Goal: Navigation & Orientation: Find specific page/section

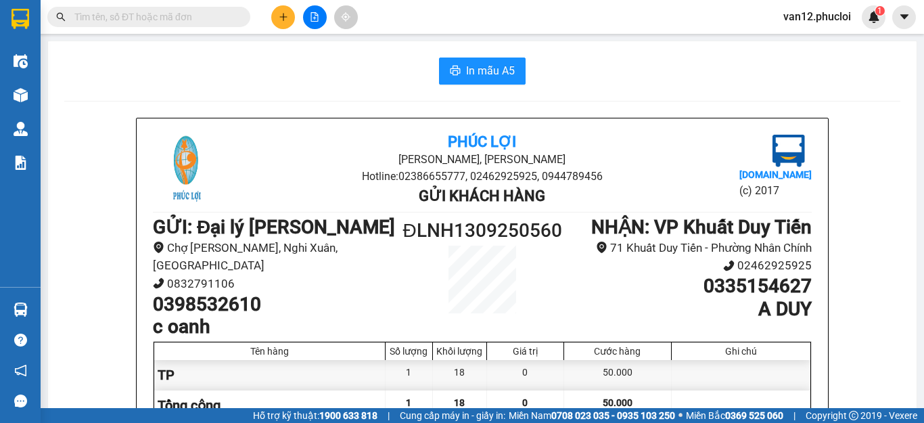
scroll to position [81, 0]
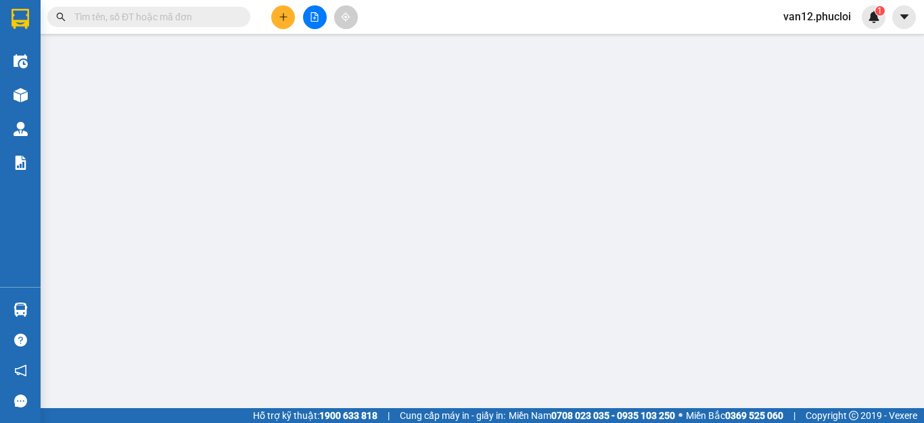
click at [20, 309] on img at bounding box center [21, 309] width 14 height 14
click at [20, 309] on div "Điều hành xe Kho hàng mới Quản [PERSON_NAME] lý chuyến Quản lý giao nhận mới Qu…" at bounding box center [20, 211] width 41 height 423
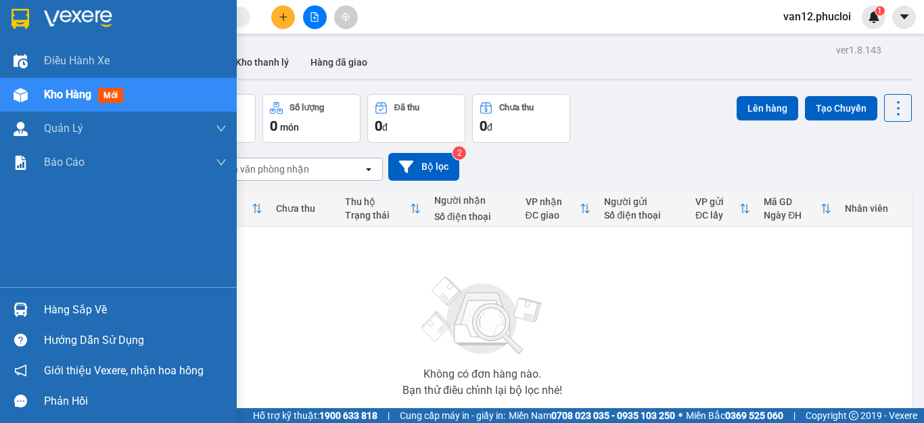
click at [93, 309] on div "Hàng sắp về" at bounding box center [135, 310] width 183 height 20
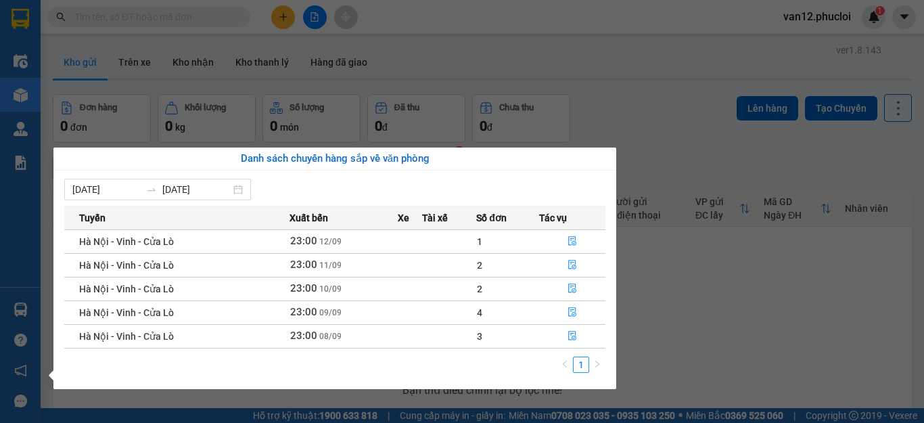
click at [677, 292] on section "Kết quả tìm kiếm ( 0 ) Bộ lọc No Data van12.phucloi 1 Điều hành xe Kho hàng mới…" at bounding box center [462, 211] width 924 height 423
